Goal: Information Seeking & Learning: Learn about a topic

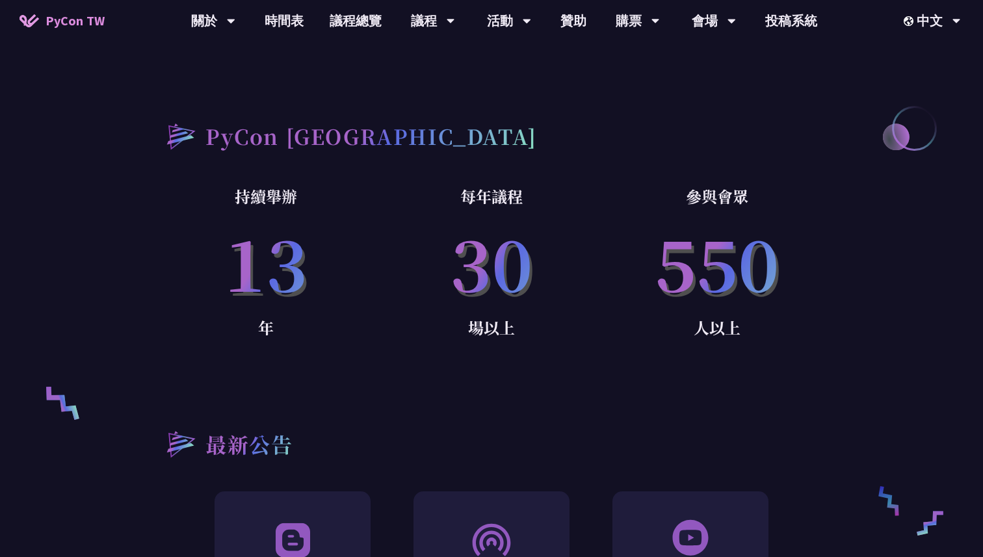
scroll to position [762, 0]
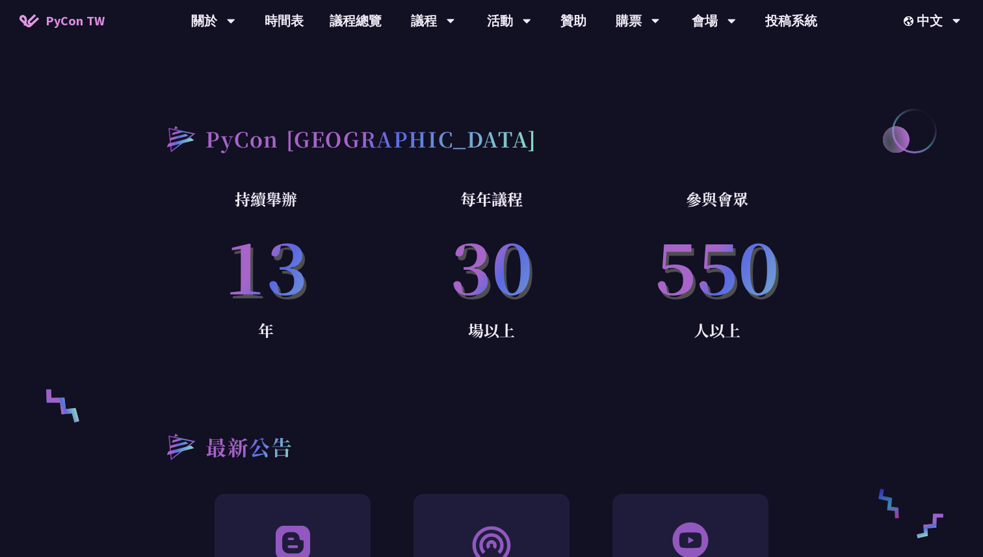
drag, startPoint x: 446, startPoint y: 255, endPoint x: 485, endPoint y: 279, distance: 45.3
click at [485, 281] on p "30" at bounding box center [491, 264] width 225 height 105
click at [485, 279] on p "30" at bounding box center [491, 264] width 225 height 105
drag, startPoint x: 422, startPoint y: 179, endPoint x: 539, endPoint y: 379, distance: 231.8
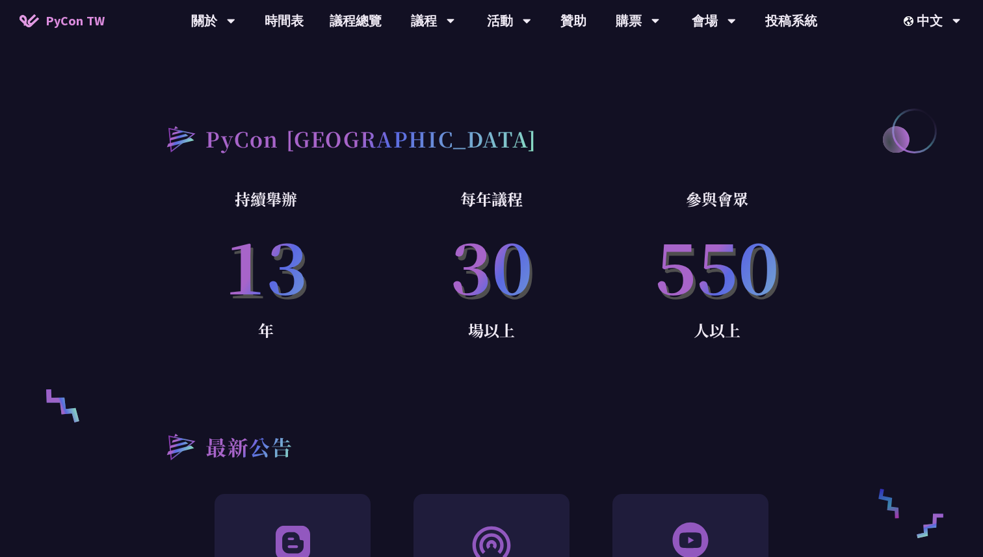
click at [539, 382] on div "最新公告 Blog 馬上接收到 PyConTW 最新資訊，一定不能錯過部落格，我們會把最新的資訊推播到部落格上。 共同筆記 HackMD 是能讓大家快速撰寫知…" at bounding box center [491, 541] width 676 height 319
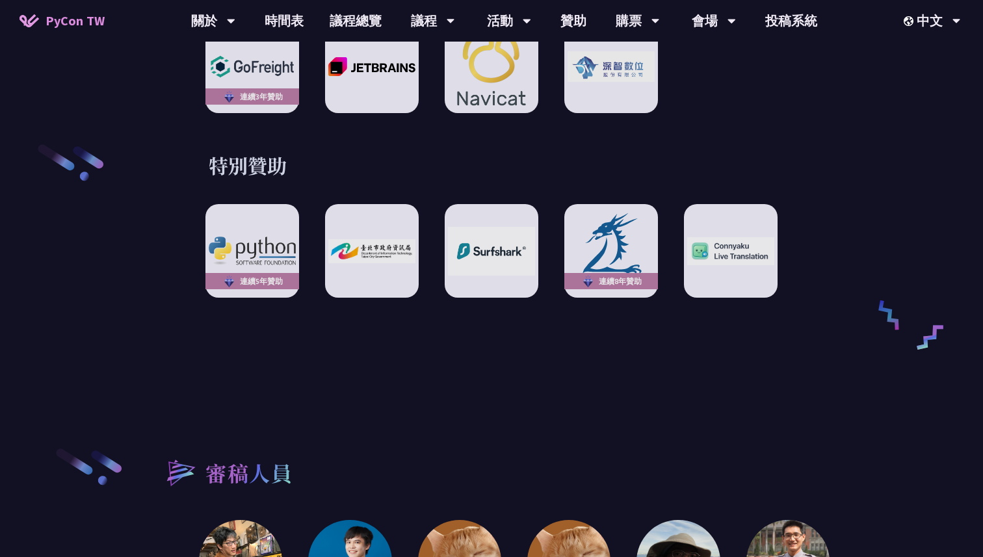
scroll to position [2098, 0]
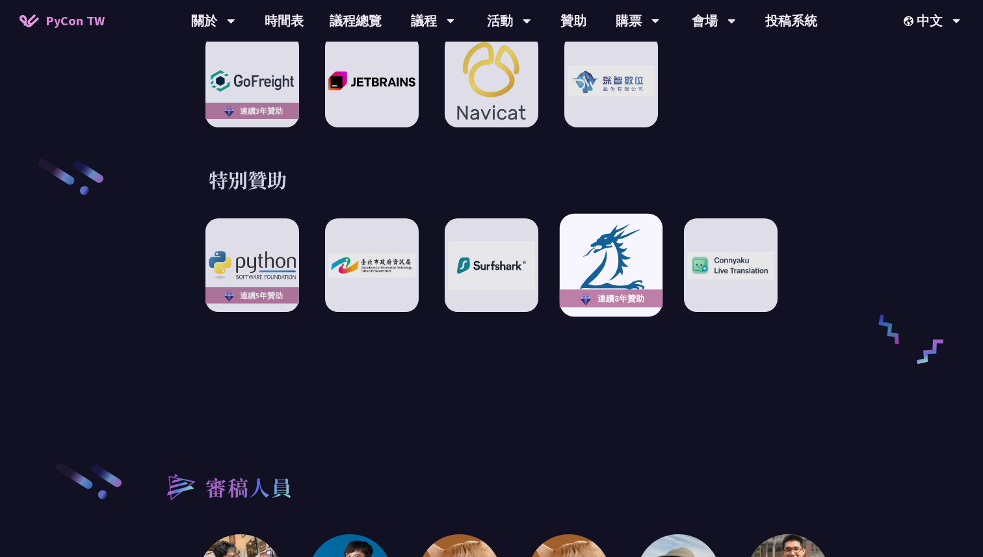
click at [593, 290] on img at bounding box center [585, 298] width 16 height 17
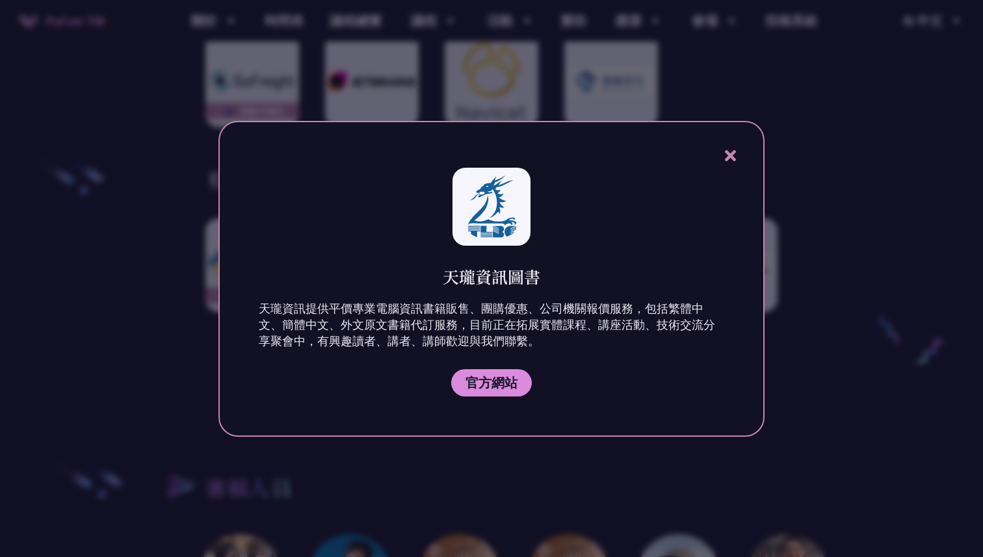
click at [737, 154] on icon at bounding box center [730, 156] width 16 height 16
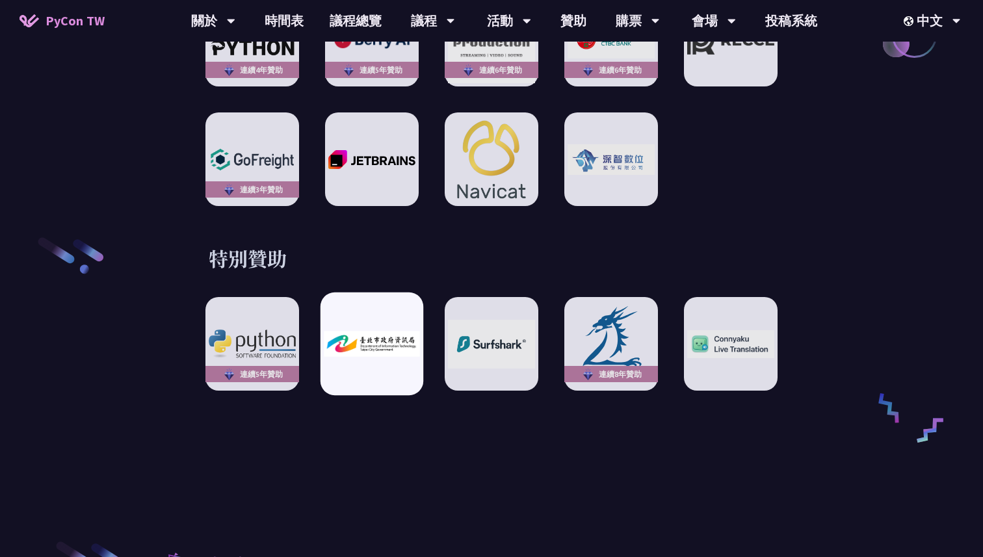
scroll to position [2024, 0]
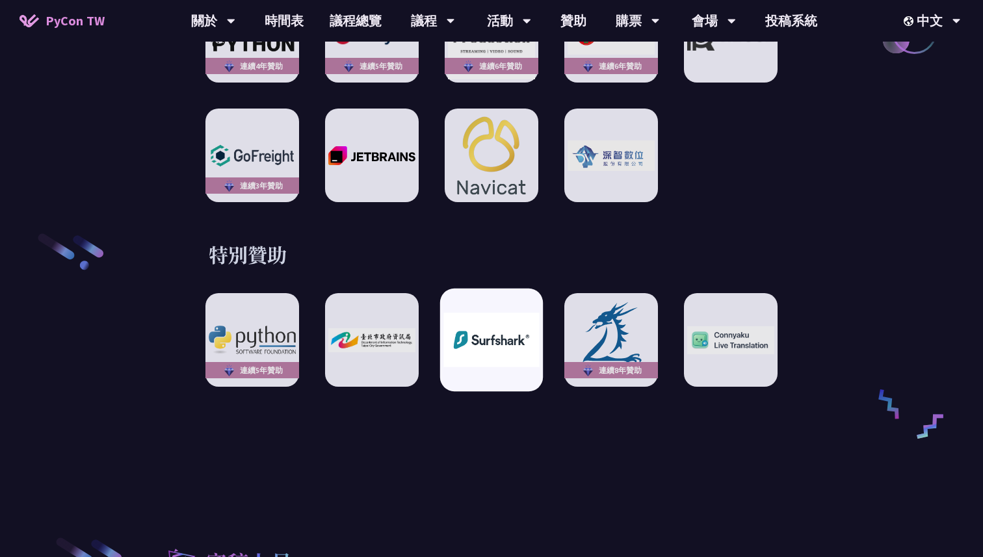
click at [458, 352] on img at bounding box center [491, 340] width 96 height 54
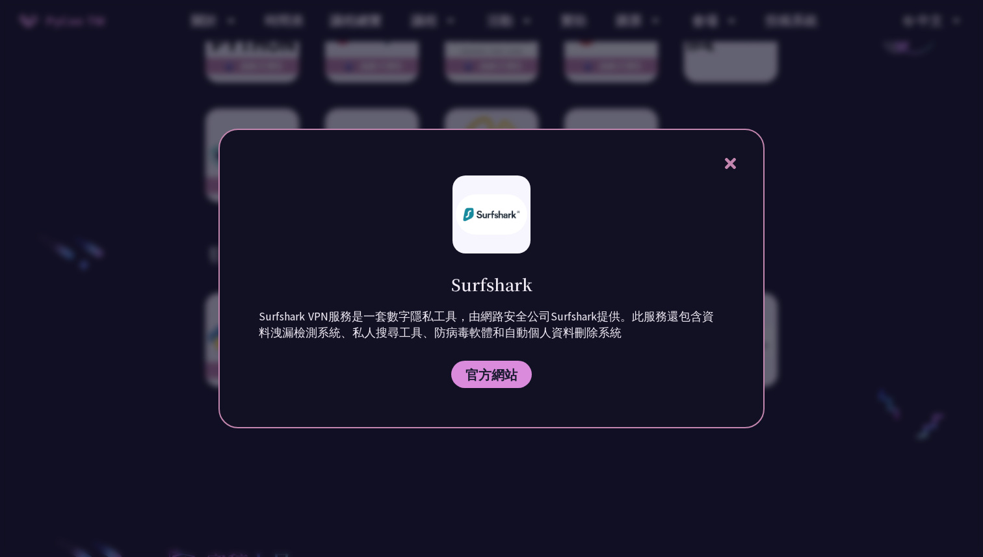
click at [731, 166] on icon at bounding box center [729, 163] width 11 height 11
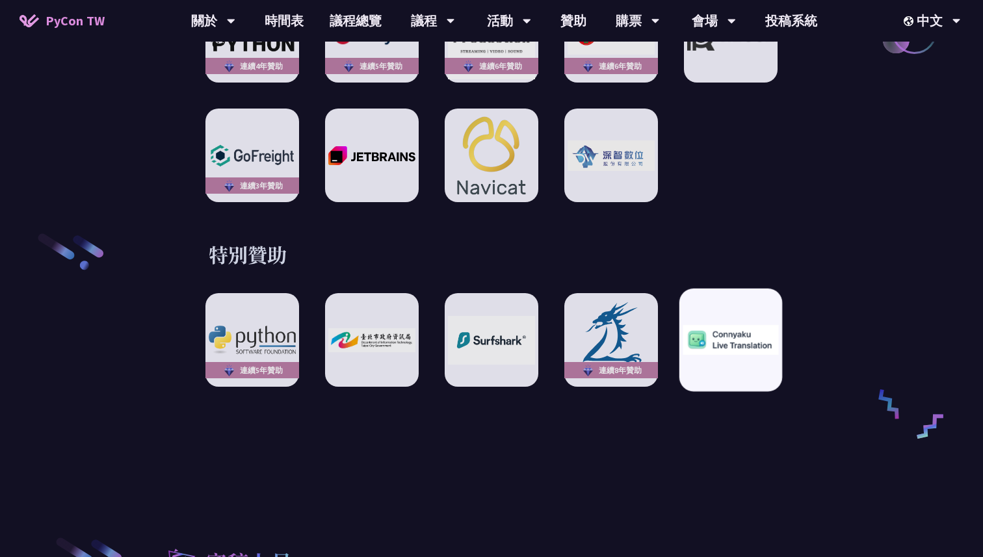
click at [732, 376] on div at bounding box center [730, 340] width 103 height 103
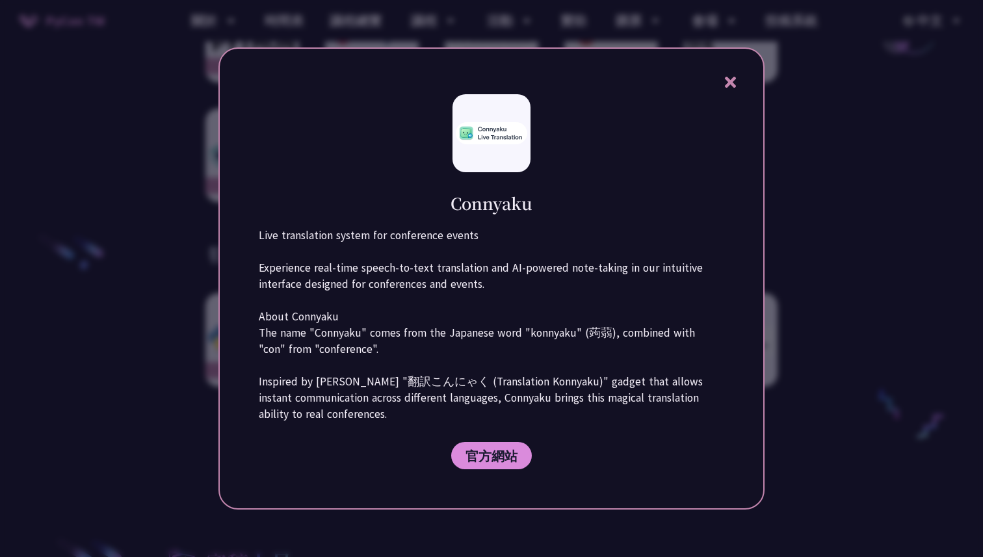
click at [734, 84] on icon at bounding box center [729, 82] width 11 height 11
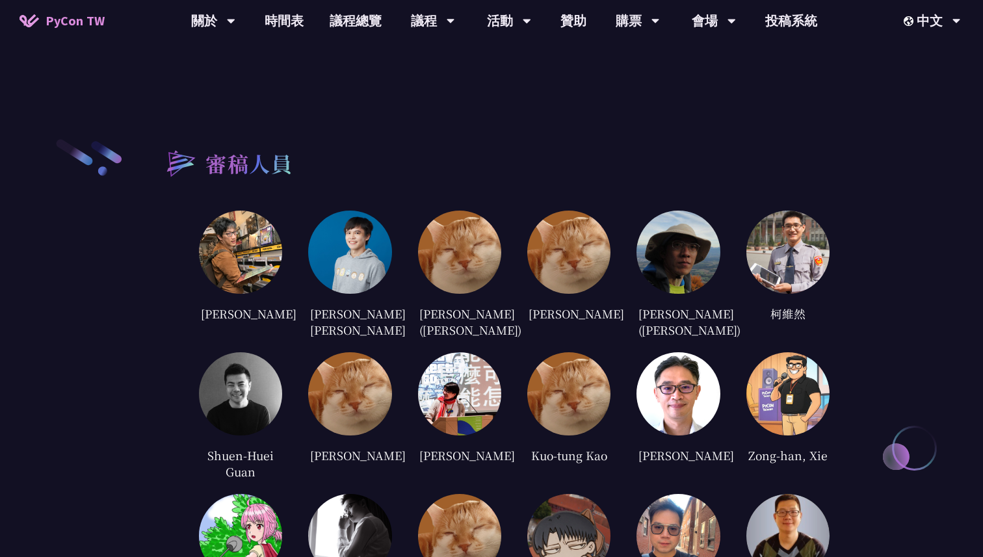
scroll to position [2419, 0]
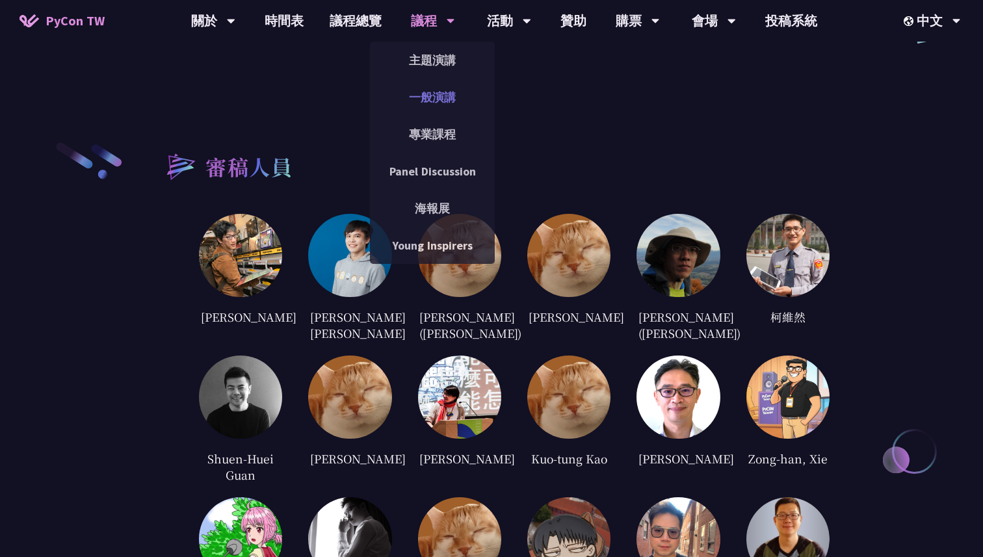
click at [430, 94] on link "一般演講" at bounding box center [432, 97] width 125 height 31
click at [432, 103] on link "一般演講" at bounding box center [432, 97] width 125 height 31
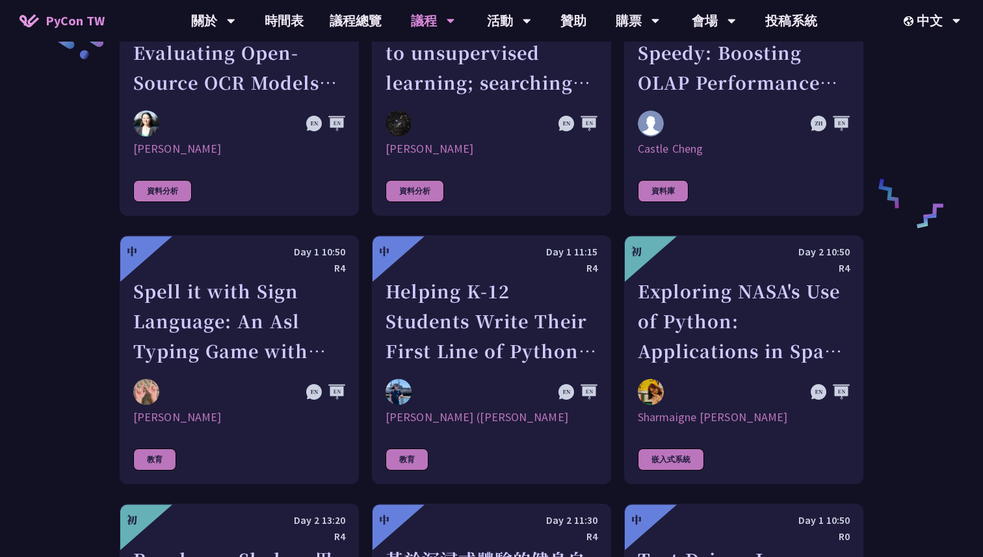
scroll to position [2183, 0]
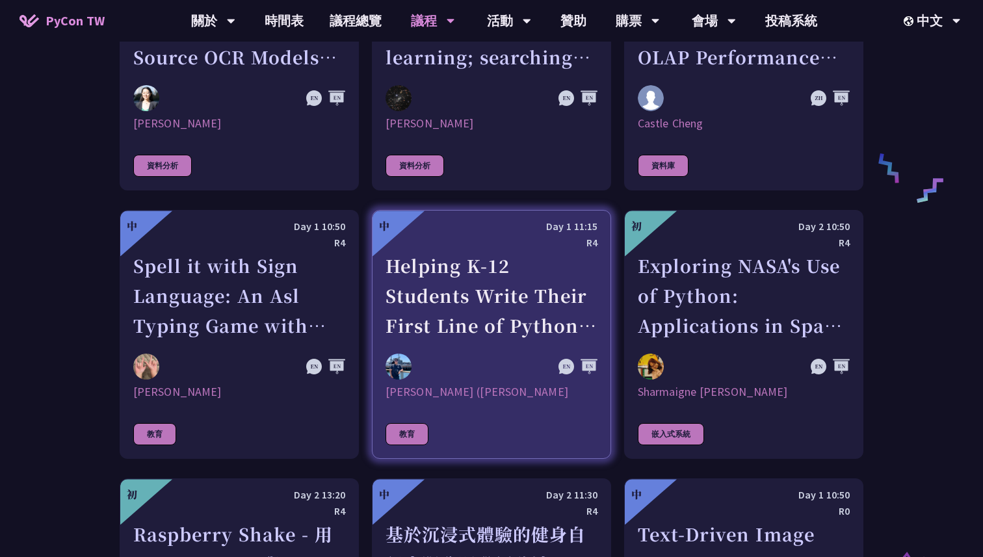
click at [445, 257] on div "Helping K-12 Students Write Their First Line of Python: Building a Game-Based L…" at bounding box center [491, 296] width 212 height 90
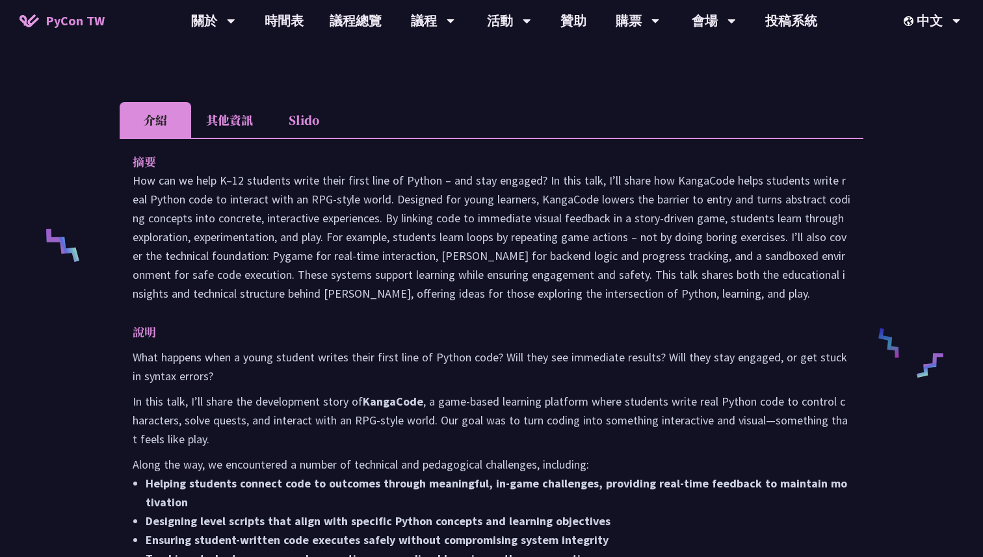
scroll to position [172, 0]
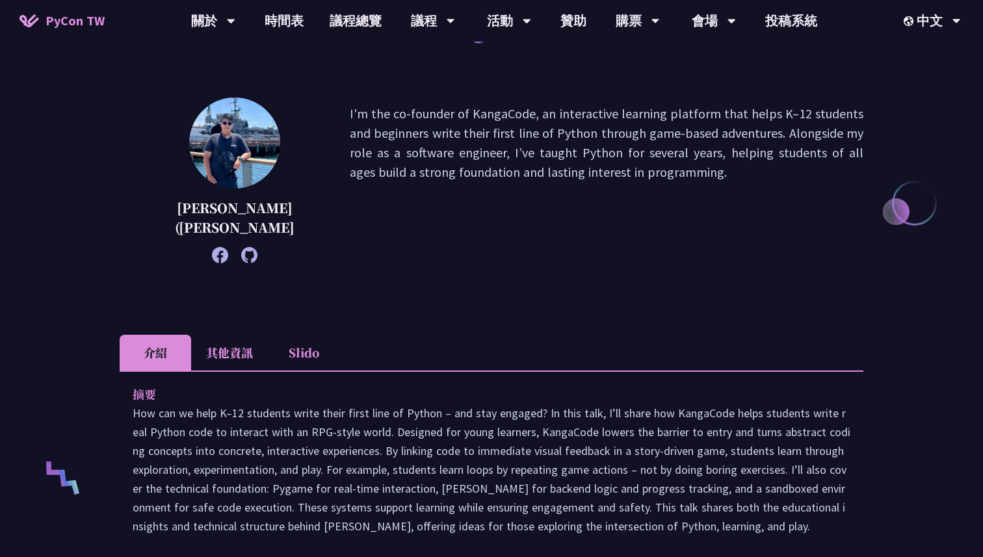
click at [238, 341] on li "其他資訊" at bounding box center [229, 353] width 77 height 36
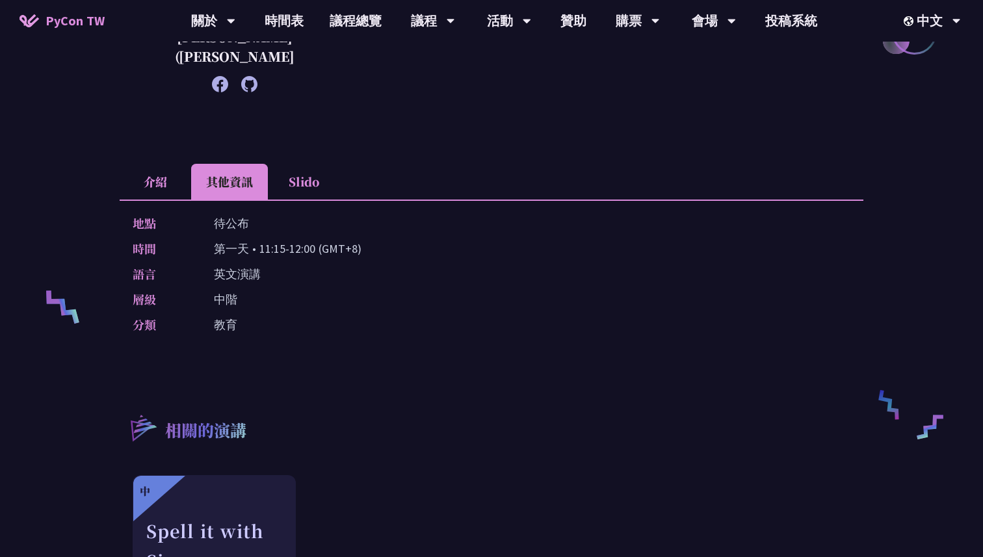
scroll to position [430, 0]
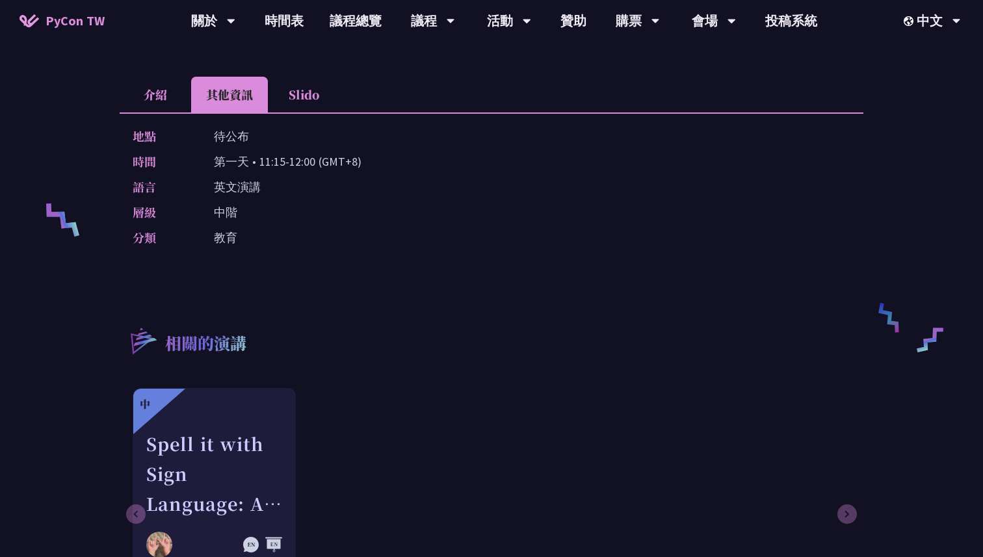
click at [285, 101] on li "Slido" at bounding box center [303, 95] width 71 height 36
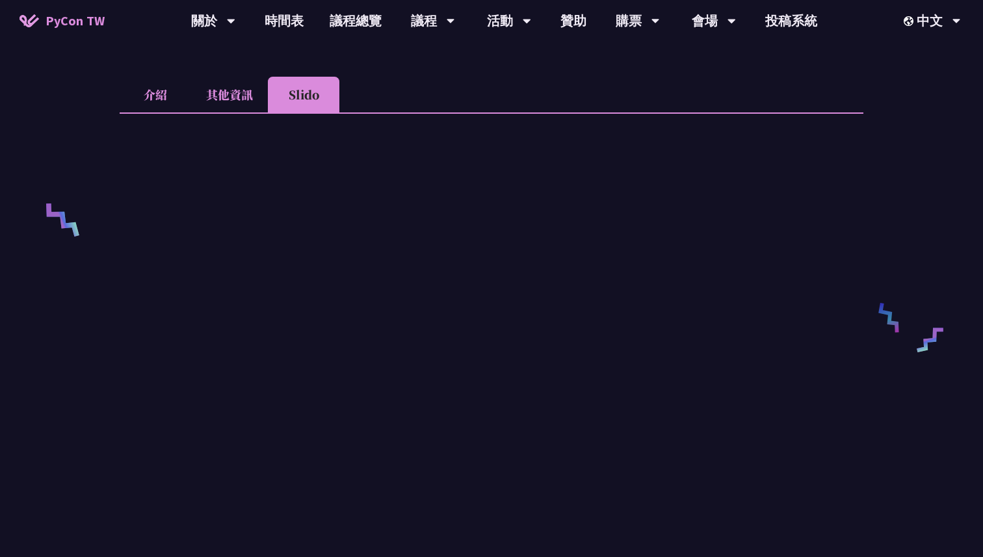
click at [166, 104] on li "介紹" at bounding box center [155, 95] width 71 height 36
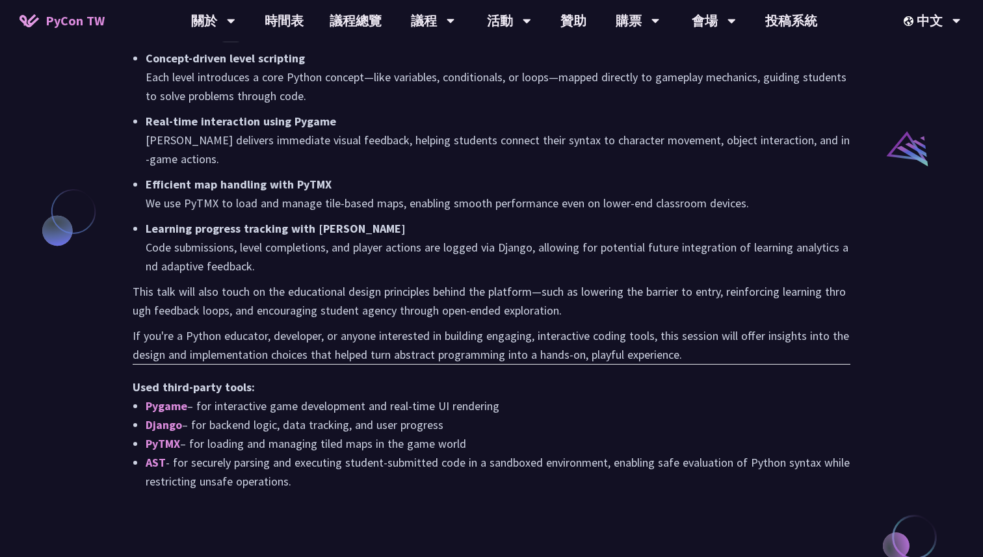
scroll to position [1083, 0]
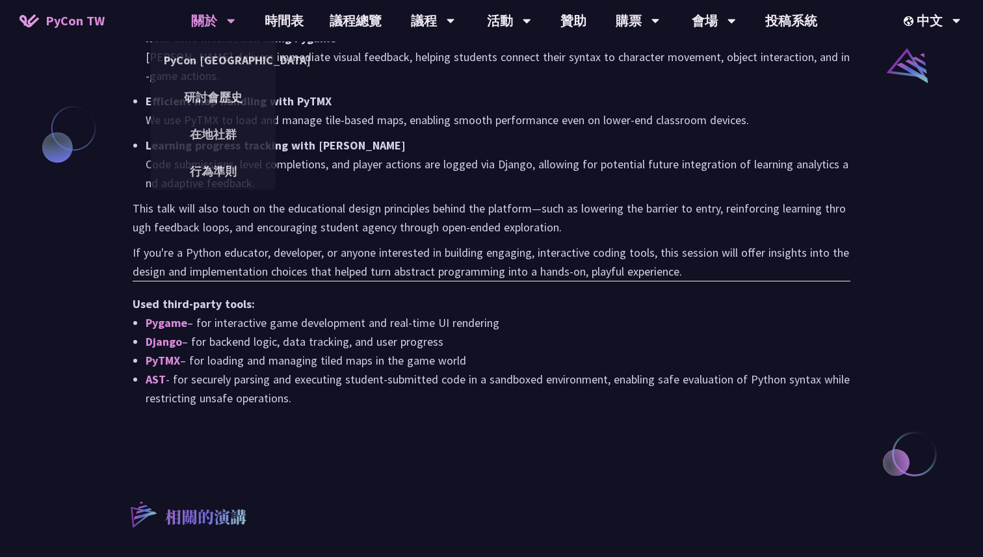
click at [178, 23] on div "關於 PyCon [GEOGRAPHIC_DATA] 研討會歷史 在地社群 行為準則" at bounding box center [213, 21] width 77 height 42
click at [190, 71] on link "PyCon [GEOGRAPHIC_DATA]" at bounding box center [213, 60] width 125 height 31
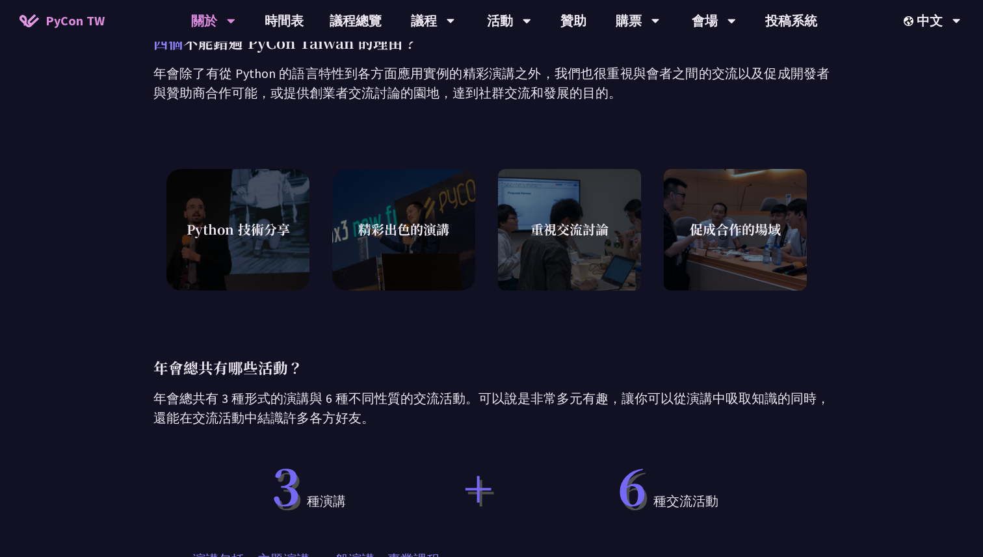
scroll to position [400, 0]
